Goal: Use online tool/utility: Utilize a website feature to perform a specific function

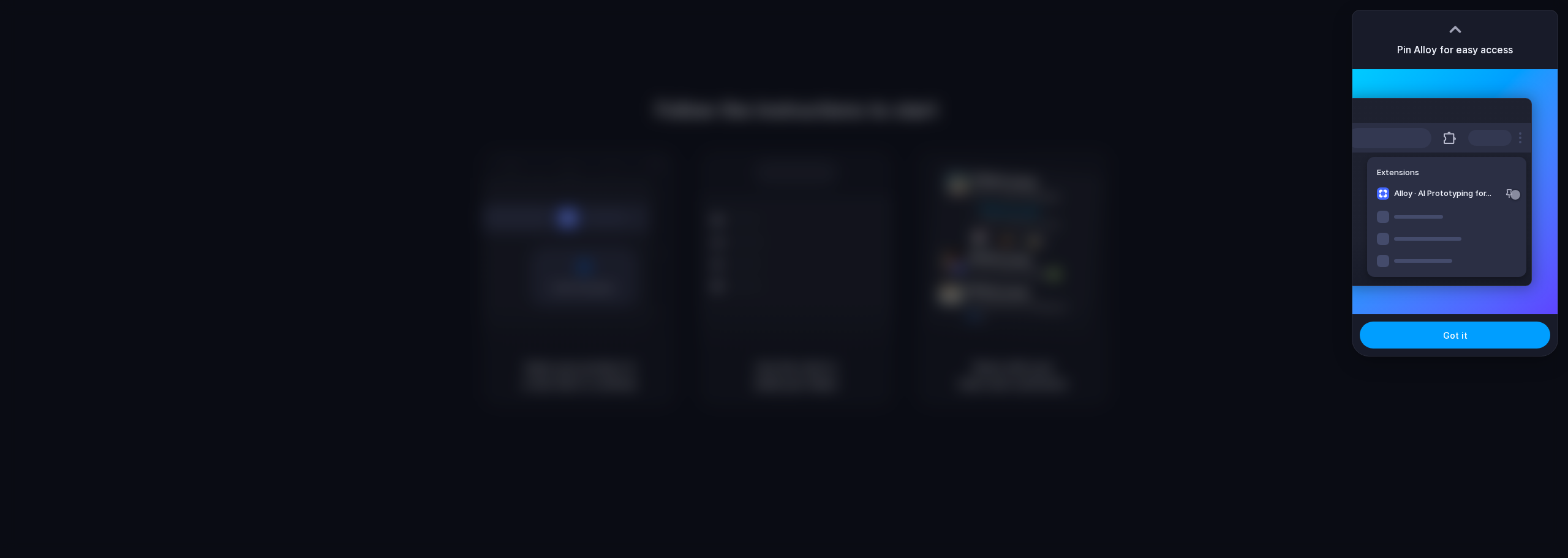
click at [1452, 334] on span "Got it" at bounding box center [1455, 335] width 24 height 13
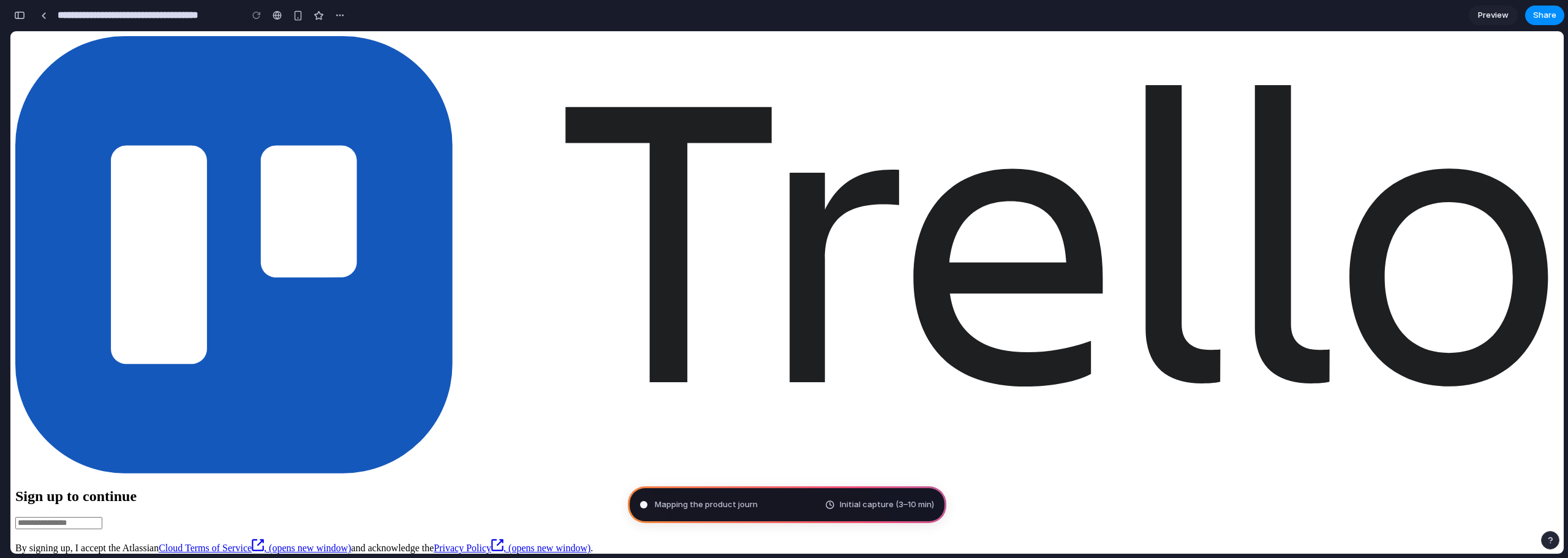
type input "**********"
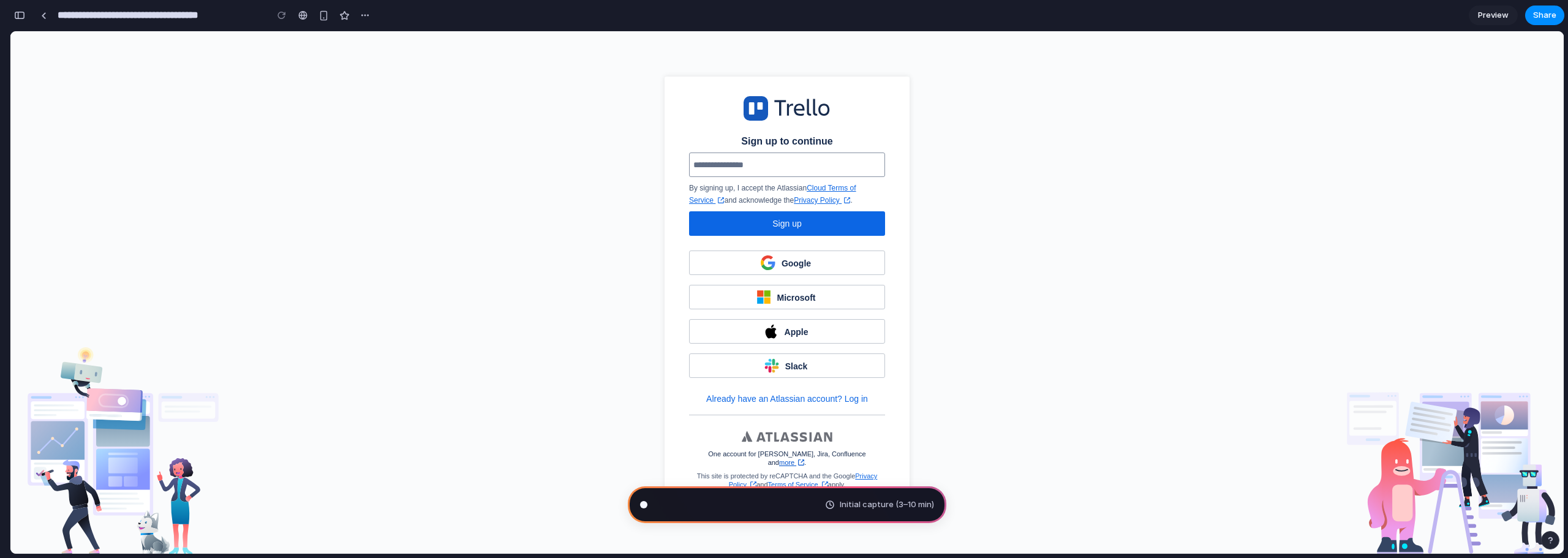
scroll to position [431, 0]
